Goal: Task Accomplishment & Management: Use online tool/utility

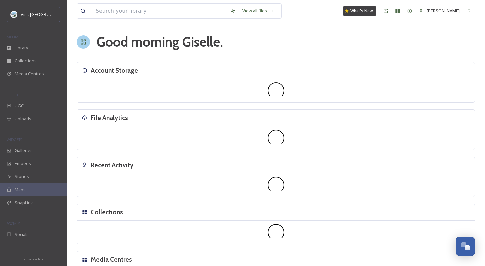
scroll to position [1012, 0]
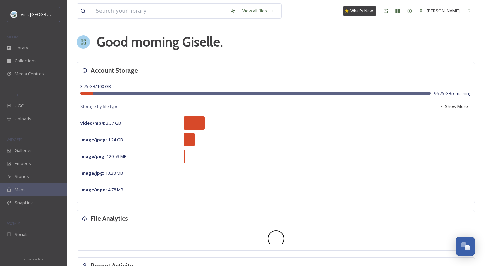
click at [25, 26] on div "Visit USA Parks MEDIA Library Collections Media Centres COLLECT UGC Uploads WID…" at bounding box center [33, 124] width 67 height 235
click at [27, 20] on div "Visit [GEOGRAPHIC_DATA] Parks" at bounding box center [33, 14] width 53 height 15
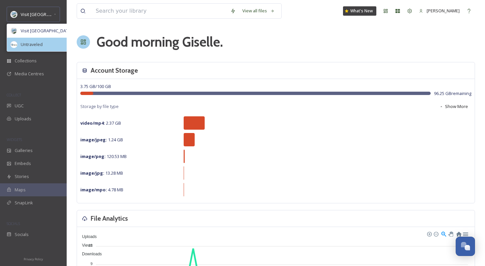
click at [37, 47] on span "Untraveled" at bounding box center [32, 44] width 22 height 6
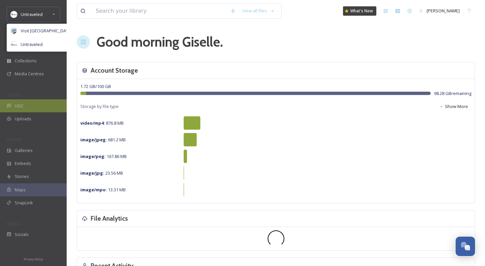
click at [34, 105] on div "UGC" at bounding box center [33, 105] width 67 height 13
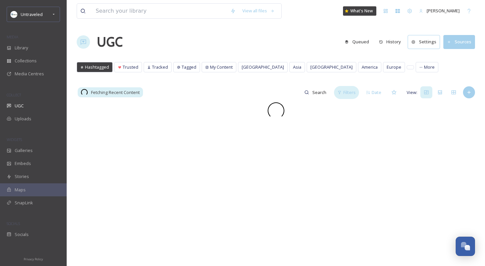
click at [353, 91] on span "Filters" at bounding box center [350, 92] width 12 height 6
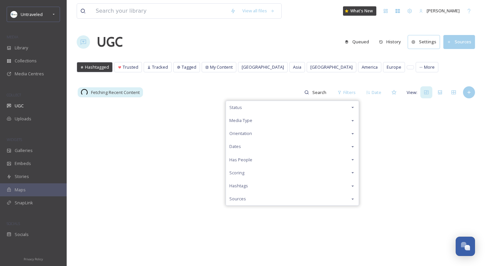
click at [268, 107] on div "Status" at bounding box center [292, 107] width 133 height 13
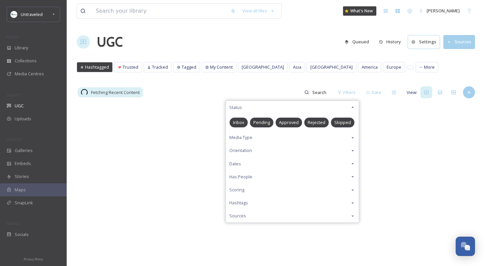
click at [265, 123] on span "Pending" at bounding box center [262, 122] width 17 height 6
click at [264, 86] on div "Fetching Recent Content Filters Status Inbox Pending Approved Rejected Skipped …" at bounding box center [276, 92] width 399 height 13
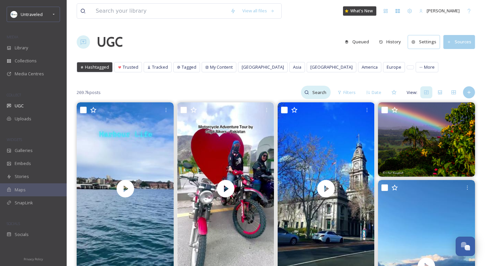
click at [326, 97] on input at bounding box center [320, 92] width 22 height 13
click at [351, 89] on span "Filters" at bounding box center [350, 92] width 12 height 6
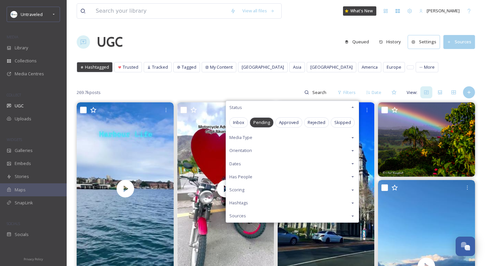
click at [267, 122] on span "Pending" at bounding box center [262, 122] width 17 height 6
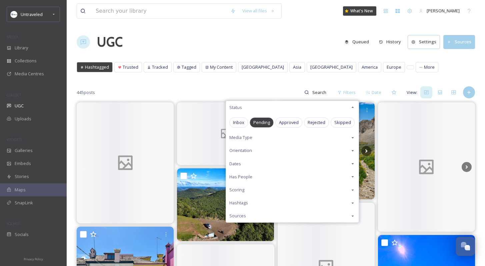
click at [267, 89] on div "445 posts Filters Status Inbox Pending Approved Rejected Skipped Media Type Ori…" at bounding box center [276, 92] width 399 height 13
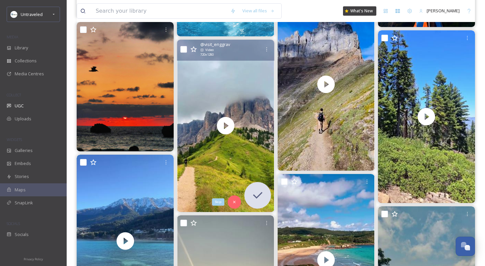
scroll to position [451, 0]
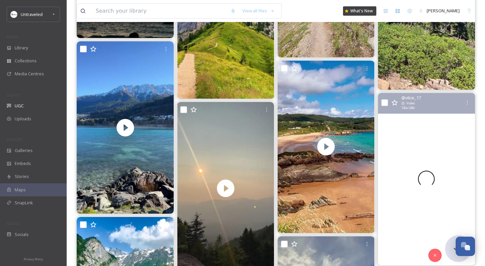
click at [427, 158] on div at bounding box center [426, 179] width 97 height 172
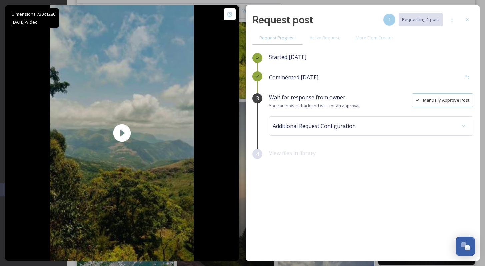
click at [467, 98] on button "Manually Approve Post" at bounding box center [443, 100] width 62 height 14
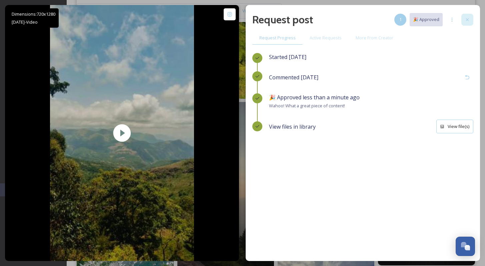
click at [467, 16] on div at bounding box center [468, 20] width 12 height 12
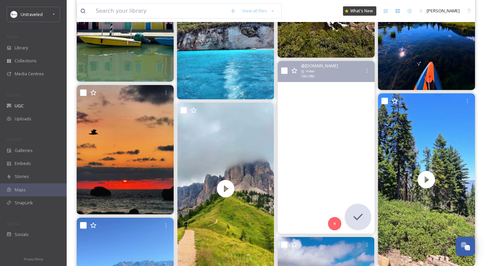
scroll to position [175, 0]
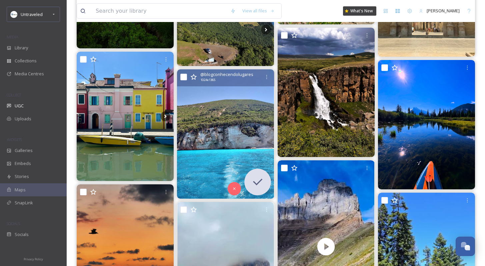
click at [210, 127] on img at bounding box center [225, 133] width 97 height 129
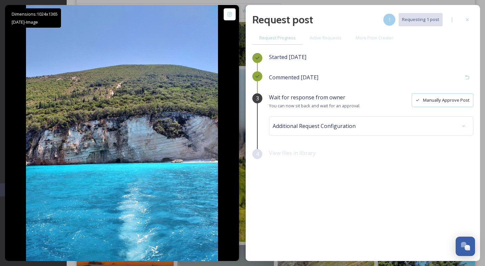
click at [461, 101] on button "Manually Approve Post" at bounding box center [443, 100] width 62 height 14
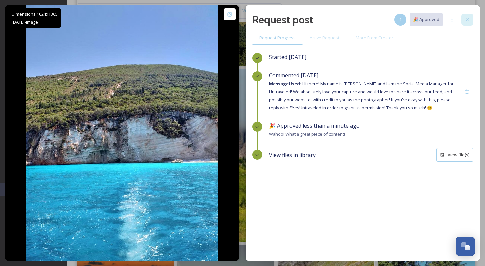
click at [469, 17] on icon at bounding box center [467, 19] width 5 height 5
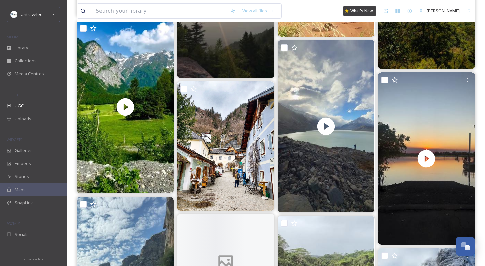
scroll to position [675, 0]
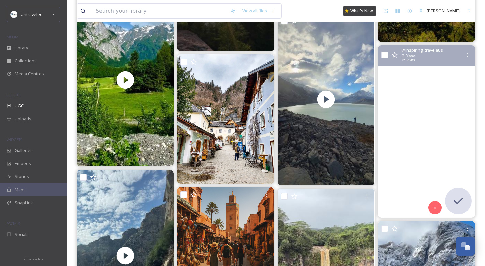
click at [423, 148] on video "Came to see the sunset, hoping to see a 🐊 \a\a#kakadunationalpark #kakadu #nt #…" at bounding box center [426, 131] width 97 height 172
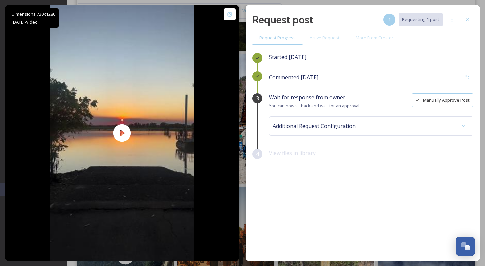
click at [449, 101] on button "Manually Approve Post" at bounding box center [443, 100] width 62 height 14
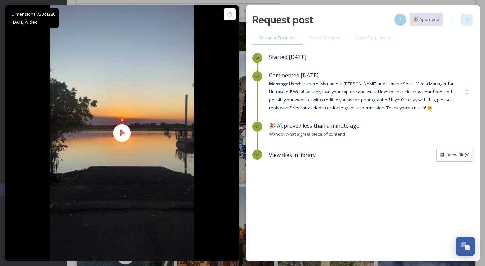
click at [469, 20] on icon at bounding box center [467, 19] width 3 height 3
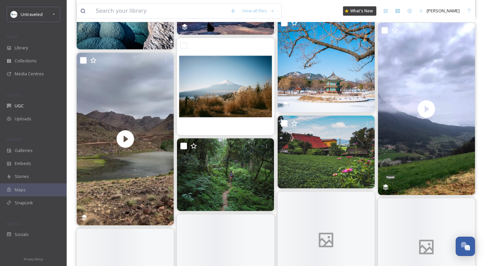
scroll to position [1491, 0]
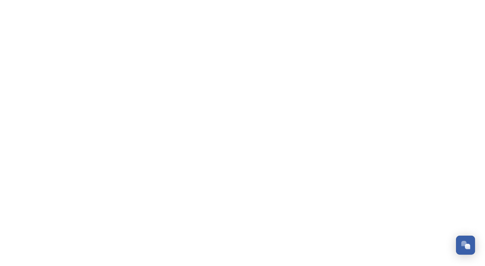
scroll to position [1012, 0]
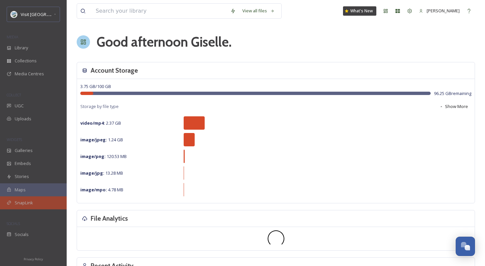
click at [40, 198] on div "SnapLink" at bounding box center [33, 203] width 67 height 13
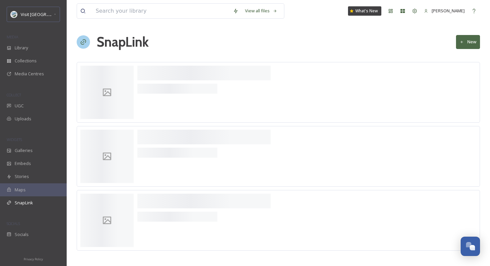
click at [465, 35] on button "New" at bounding box center [468, 42] width 24 height 14
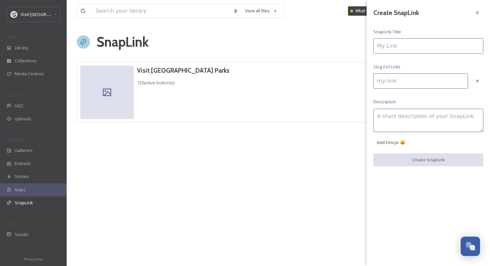
click at [441, 45] on input at bounding box center [429, 45] width 110 height 15
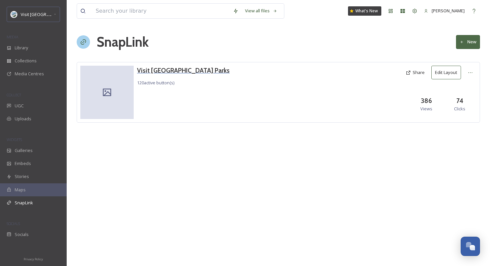
click at [165, 71] on h3 "Visit [GEOGRAPHIC_DATA] Parks" at bounding box center [183, 71] width 93 height 10
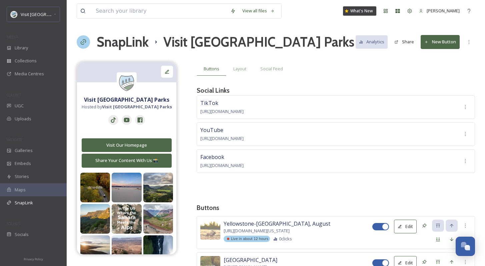
click at [446, 43] on button "New Button" at bounding box center [440, 42] width 39 height 14
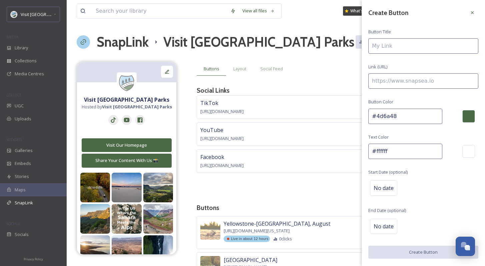
click at [392, 48] on input at bounding box center [424, 45] width 110 height 15
type input "Grand Canyon West - Route 66 (Aug)"
click at [379, 85] on input at bounding box center [424, 80] width 110 height 15
paste input "https://visitusaparks.com/draft-grand-canyon-west-adventure-unlike-any-other/"
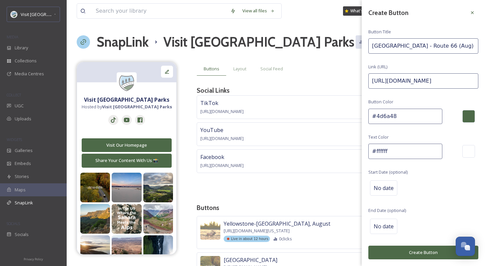
scroll to position [0, 91]
type input "https://visitusaparks.com/draft-grand-canyon-west-adventure-unlike-any-other/"
click at [391, 189] on span "No date" at bounding box center [384, 188] width 20 height 8
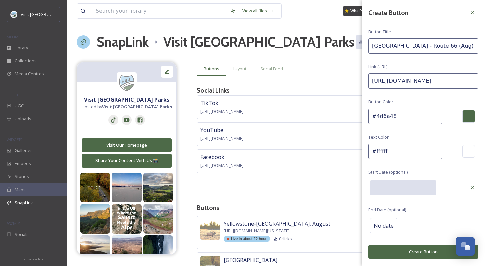
click at [391, 189] on input "text" at bounding box center [403, 188] width 66 height 15
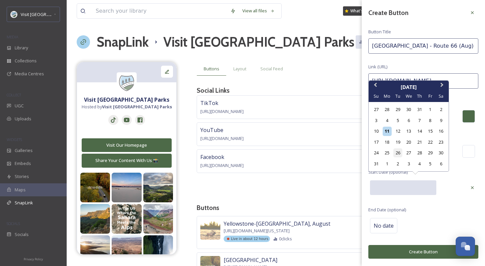
click at [400, 154] on div "26" at bounding box center [398, 152] width 9 height 9
type input "08/26/2025"
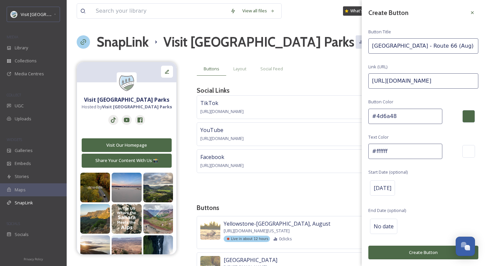
click at [414, 246] on button "Create Button" at bounding box center [424, 253] width 110 height 14
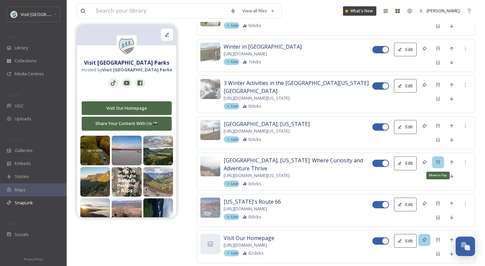
scroll to position [4486, 0]
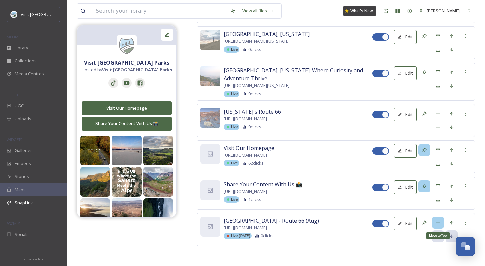
click at [442, 218] on div "Move to Top" at bounding box center [438, 223] width 12 height 12
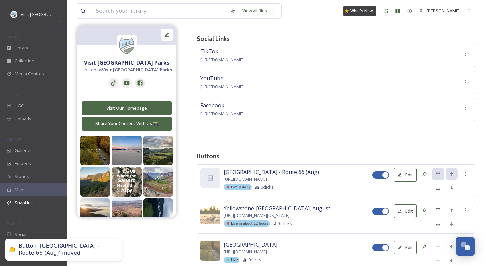
scroll to position [58, 0]
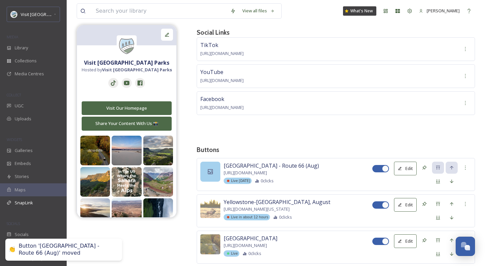
click at [205, 165] on div at bounding box center [211, 172] width 20 height 20
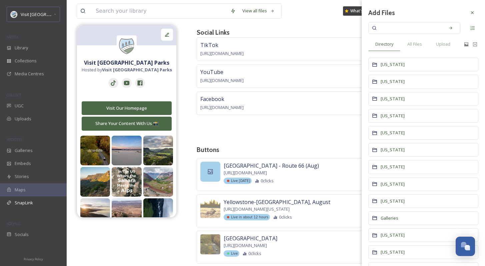
click at [212, 173] on icon at bounding box center [210, 171] width 7 height 7
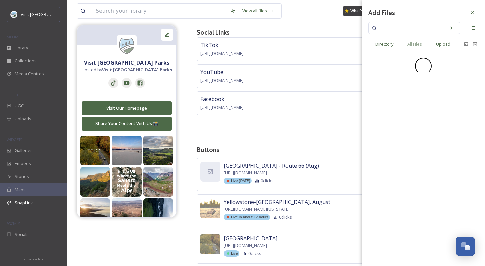
click at [450, 38] on div "Upload" at bounding box center [443, 44] width 28 height 14
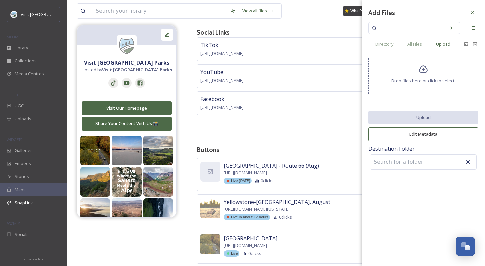
click at [405, 79] on span "Drop files here or click to select." at bounding box center [424, 81] width 64 height 6
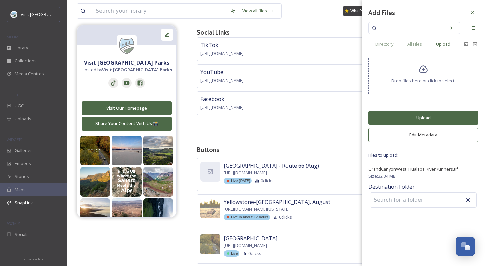
click at [413, 116] on button "Upload" at bounding box center [424, 118] width 110 height 14
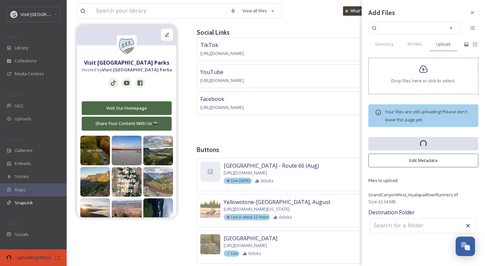
click at [443, 136] on div "Add Files Directory All Files Upload Drop files here or click to select. Your f…" at bounding box center [423, 121] width 123 height 242
click at [418, 112] on span "Your files are still uploading! Please don't leave this page yet." at bounding box center [426, 116] width 82 height 14
click at [476, 12] on div at bounding box center [473, 13] width 12 height 12
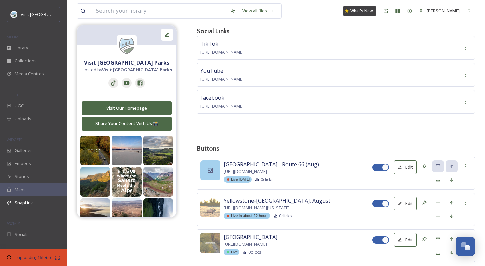
scroll to position [59, 0]
click at [201, 172] on div at bounding box center [211, 170] width 20 height 20
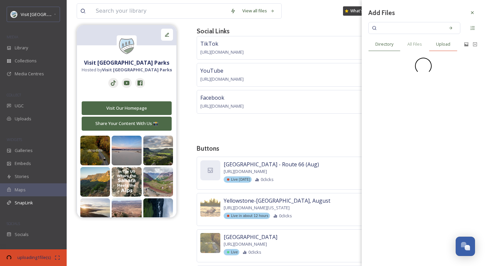
click at [440, 41] on span "Upload" at bounding box center [443, 44] width 14 height 6
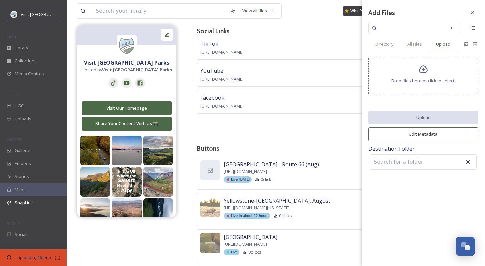
click at [432, 74] on div "Drop files here or click to select." at bounding box center [424, 76] width 110 height 37
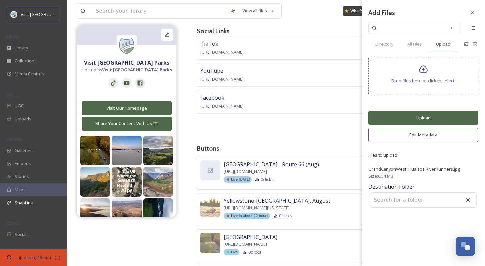
click at [425, 117] on button "Upload" at bounding box center [424, 118] width 110 height 14
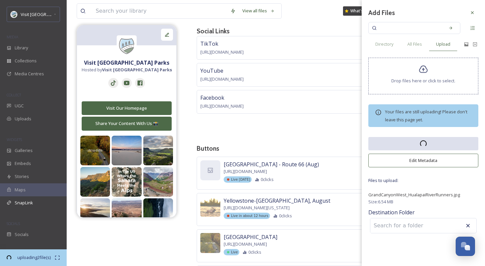
click at [52, 258] on span "uploading 2 file(s)" at bounding box center [34, 258] width 42 height 6
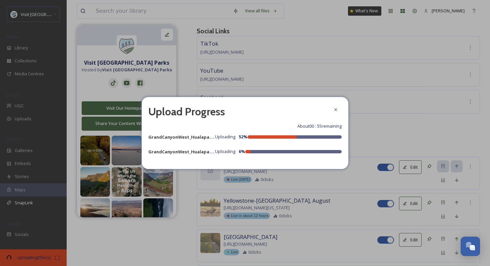
click at [263, 152] on div at bounding box center [294, 151] width 96 height 3
click at [246, 151] on div at bounding box center [249, 151] width 6 height 3
click at [244, 131] on div "Upload Progress About 00 : 56 remaining GrandCanyonWest_HualapaiRiverRunners.ti…" at bounding box center [245, 133] width 207 height 72
click at [248, 133] on div "GrandCanyonWest_HualapaiRiverRunners.tif Uploading 52 %" at bounding box center [245, 137] width 194 height 8
click at [254, 135] on div "GrandCanyonWest_HualapaiRiverRunners.tif Uploading 53 %" at bounding box center [245, 137] width 194 height 8
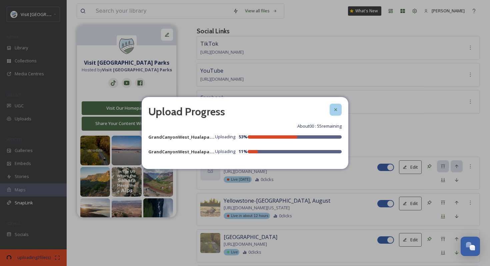
click at [335, 111] on icon at bounding box center [335, 109] width 5 height 5
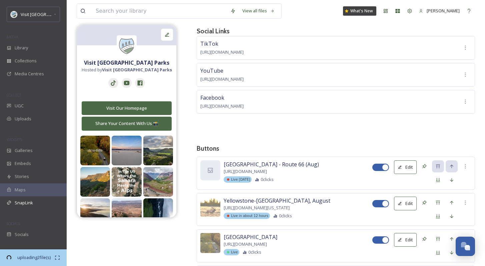
click at [63, 259] on div "uploading 2 file(s) 00:33 remaining" at bounding box center [33, 258] width 67 height 17
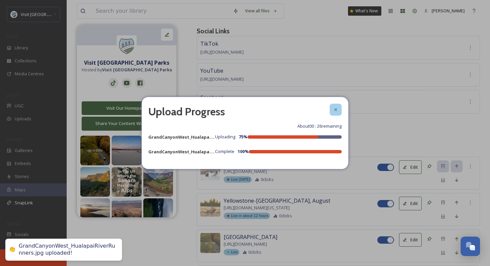
click at [336, 110] on icon at bounding box center [336, 109] width 3 height 3
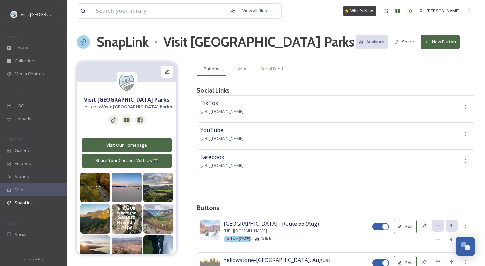
click at [450, 47] on button "New Button" at bounding box center [440, 42] width 39 height 14
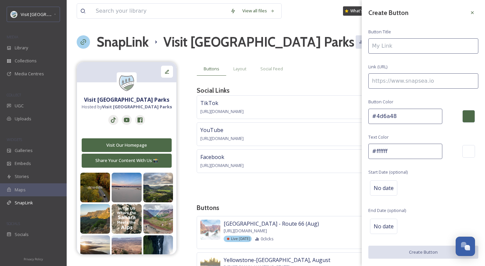
click at [425, 49] on input at bounding box center [424, 45] width 110 height 15
type input "Winslow, Arizona - August"
click at [425, 78] on input at bounding box center [424, 80] width 110 height 15
paste input "https://visitusaparks.com/draft-winslow-arizona-the-perfect-day-to-take-it-easy…"
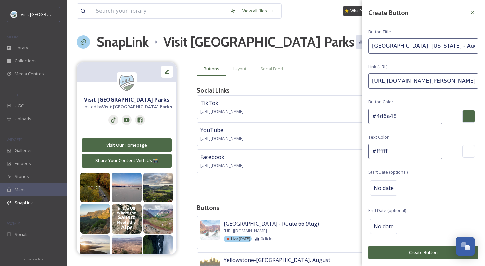
scroll to position [0, 125]
type input "https://visitusaparks.com/draft-winslow-arizona-the-perfect-day-to-take-it-easy…"
click at [379, 182] on div "No date" at bounding box center [383, 188] width 27 height 15
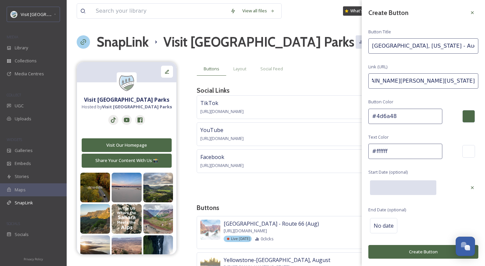
scroll to position [0, 0]
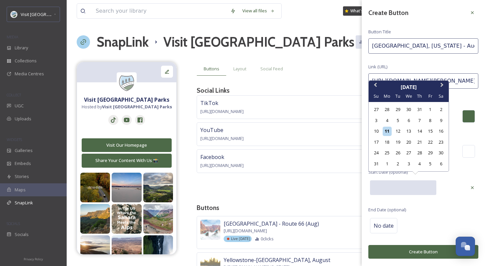
click at [388, 186] on input "text" at bounding box center [403, 188] width 66 height 15
click at [391, 143] on div "18" at bounding box center [387, 142] width 9 height 9
type input "08/18/2025"
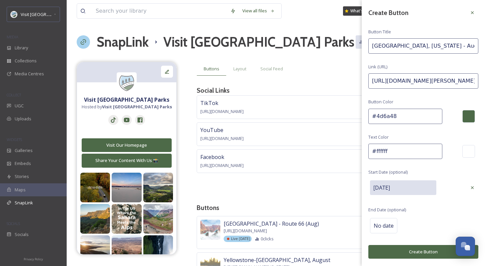
click at [436, 248] on button "Create Button" at bounding box center [424, 252] width 110 height 14
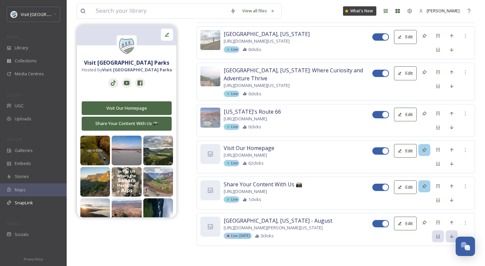
scroll to position [4526, 0]
click at [440, 220] on icon at bounding box center [438, 222] width 5 height 5
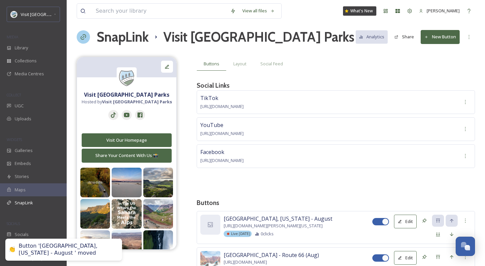
scroll to position [171, 0]
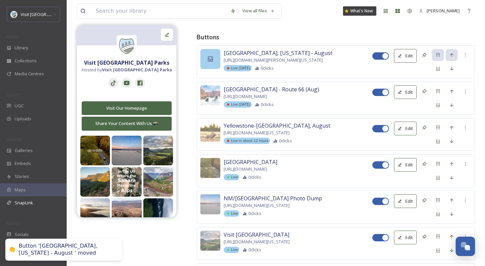
click at [211, 62] on div at bounding box center [211, 59] width 20 height 20
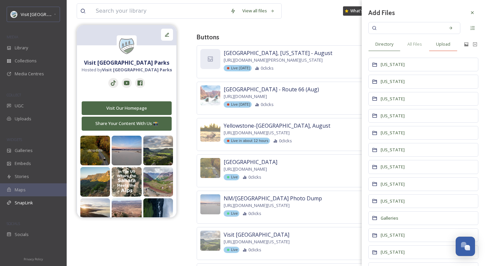
click at [447, 40] on div "Upload" at bounding box center [443, 44] width 28 height 14
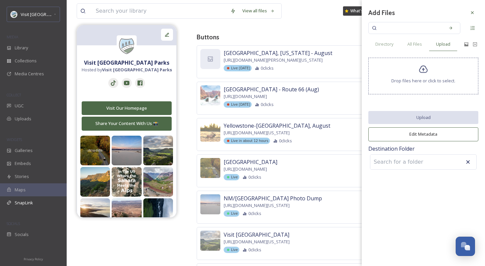
click at [415, 77] on div "Drop files here or click to select." at bounding box center [424, 76] width 110 height 37
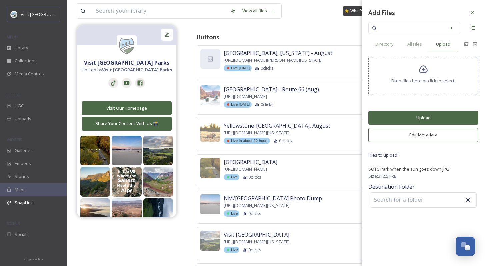
click at [433, 120] on button "Upload" at bounding box center [424, 118] width 110 height 14
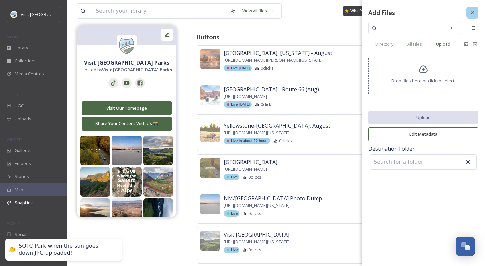
click at [471, 16] on div at bounding box center [473, 13] width 12 height 12
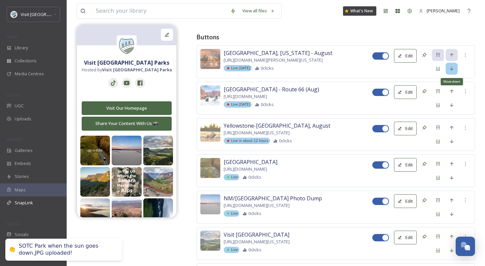
click at [454, 68] on icon at bounding box center [451, 68] width 5 height 5
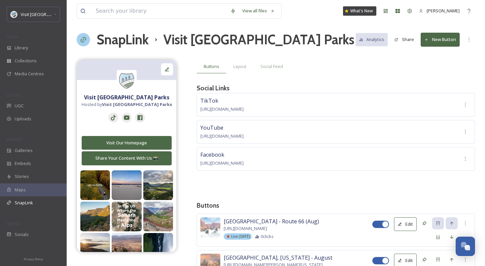
scroll to position [0, 0]
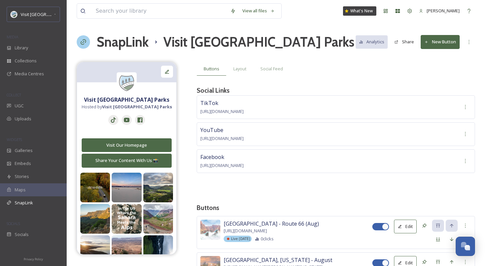
click at [441, 42] on button "New Button" at bounding box center [440, 42] width 39 height 14
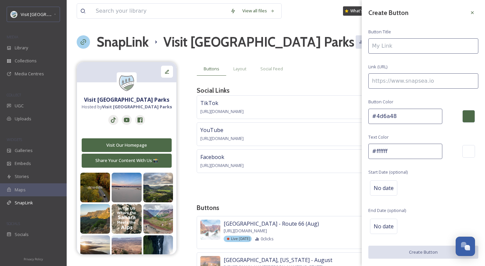
click at [407, 47] on input at bounding box center [424, 45] width 110 height 15
type input "San Juan County - August"
click at [421, 76] on input at bounding box center [424, 80] width 110 height 15
paste input "https://visitusaparks.com/4-days-in-utahs-canyon-country/"
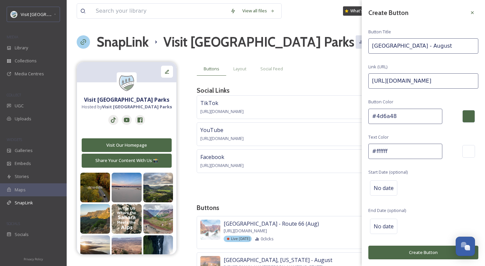
scroll to position [0, 40]
type input "https://visitusaparks.com/4-days-in-utahs-canyon-country/"
click at [427, 67] on div "Create Button Button Title San Juan County - August Link (URL) https://visitusa…" at bounding box center [423, 133] width 123 height 266
click at [385, 185] on span "No date" at bounding box center [384, 188] width 20 height 8
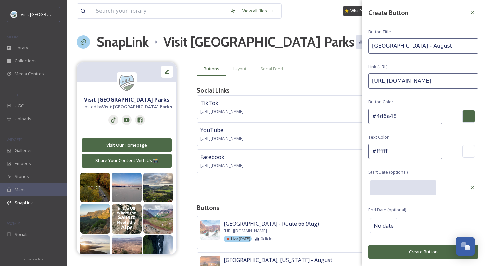
click at [386, 184] on input "text" at bounding box center [403, 188] width 66 height 15
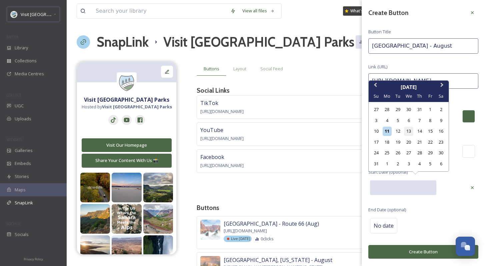
click at [407, 133] on div "13" at bounding box center [408, 131] width 9 height 9
type input "08/13/2025"
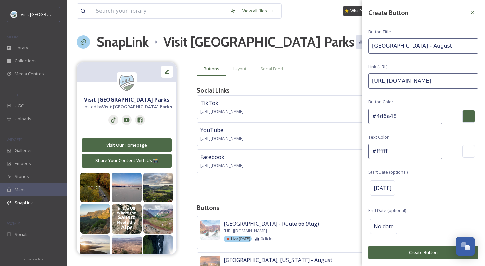
click at [434, 251] on button "Create Button" at bounding box center [424, 253] width 110 height 14
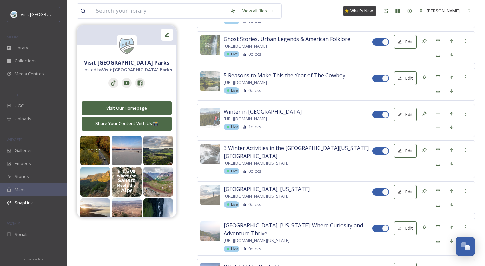
scroll to position [4562, 0]
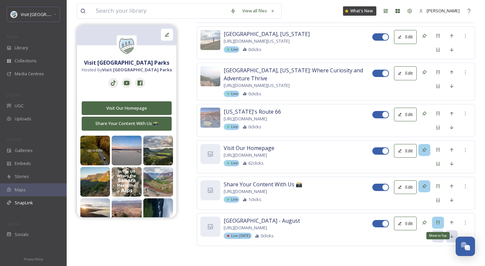
click at [444, 222] on div "Move to Top" at bounding box center [438, 223] width 12 height 12
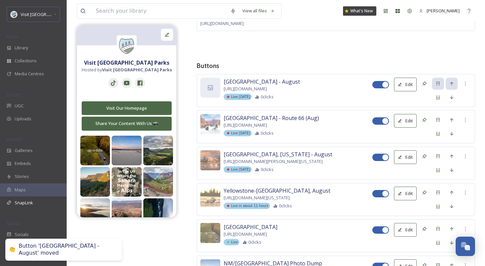
scroll to position [162, 0]
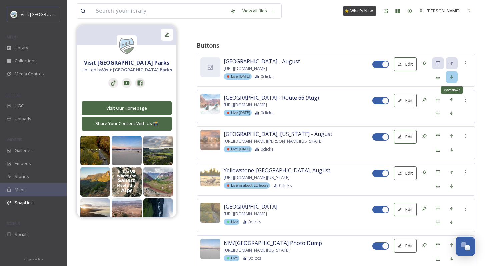
click at [450, 76] on icon at bounding box center [451, 76] width 5 height 5
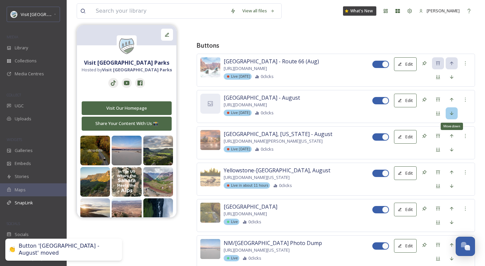
click at [453, 119] on div "Move down" at bounding box center [452, 113] width 12 height 12
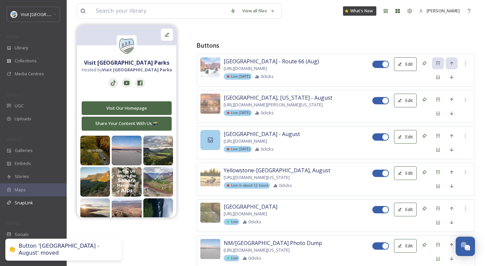
click at [211, 143] on icon at bounding box center [210, 140] width 7 height 7
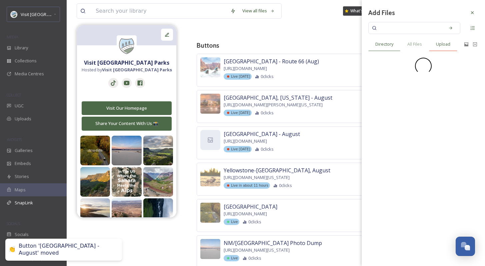
click at [446, 44] on span "Upload" at bounding box center [443, 44] width 14 height 6
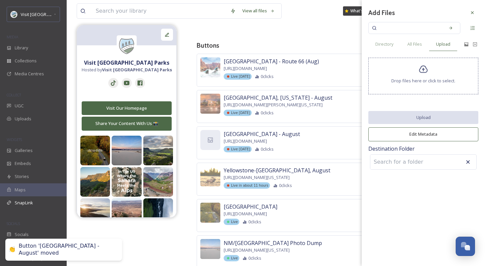
click at [421, 78] on span "Drop files here or click to select." at bounding box center [424, 81] width 64 height 6
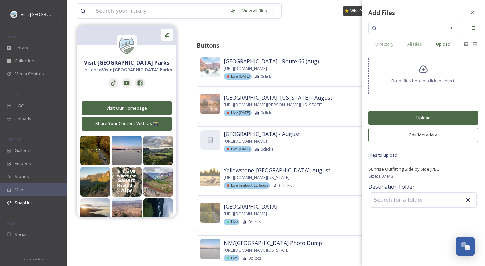
click at [422, 122] on button "Upload" at bounding box center [424, 118] width 110 height 14
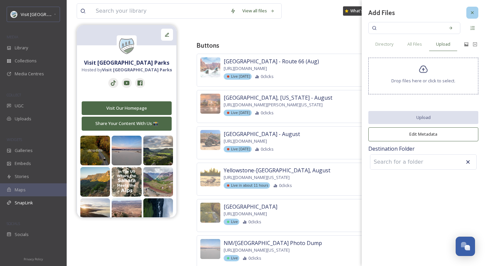
click at [475, 11] on icon at bounding box center [472, 12] width 5 height 5
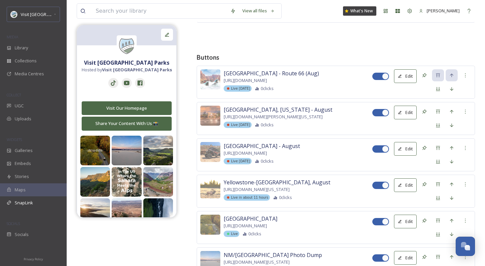
scroll to position [117, 0]
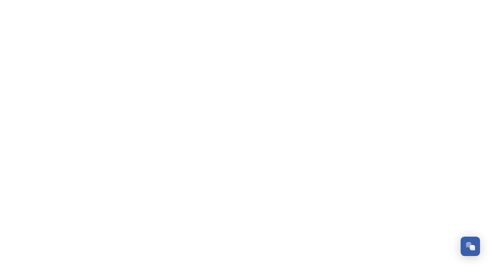
scroll to position [1012, 0]
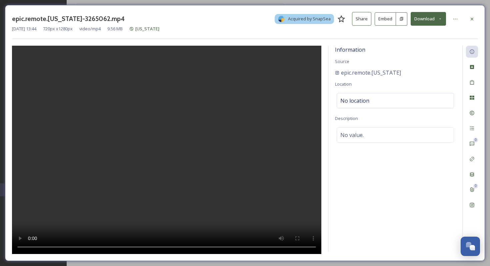
click at [430, 26] on div "Apr 29 2025 13:44 720 px x 1280 px video/mp4 9.56 MB Alaska" at bounding box center [245, 29] width 466 height 6
click at [427, 21] on button "Download" at bounding box center [428, 19] width 35 height 14
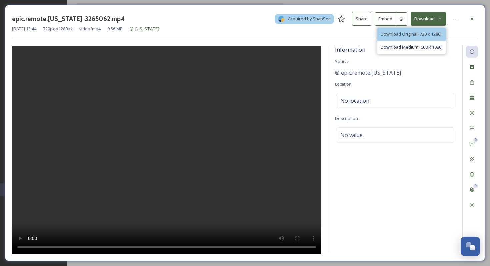
click at [424, 35] on span "Download Original (720 x 1280)" at bounding box center [411, 34] width 61 height 6
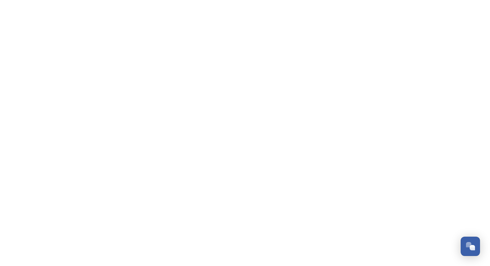
scroll to position [1012, 0]
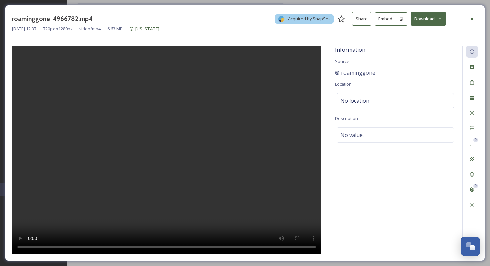
click at [429, 21] on button "Download" at bounding box center [428, 19] width 35 height 14
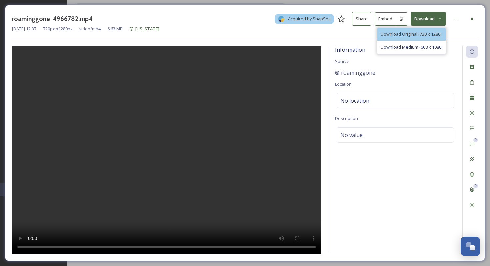
click at [430, 33] on span "Download Original (720 x 1280)" at bounding box center [411, 34] width 61 height 6
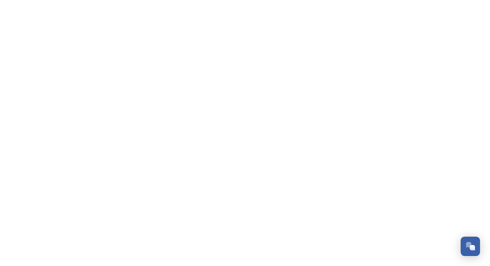
scroll to position [1012, 0]
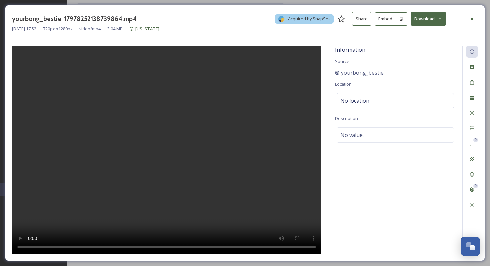
click at [422, 20] on button "Download" at bounding box center [428, 19] width 35 height 14
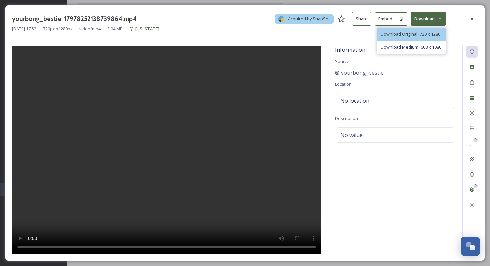
click at [433, 33] on span "Download Original (720 x 1280)" at bounding box center [411, 34] width 61 height 6
